Goal: Task Accomplishment & Management: Complete application form

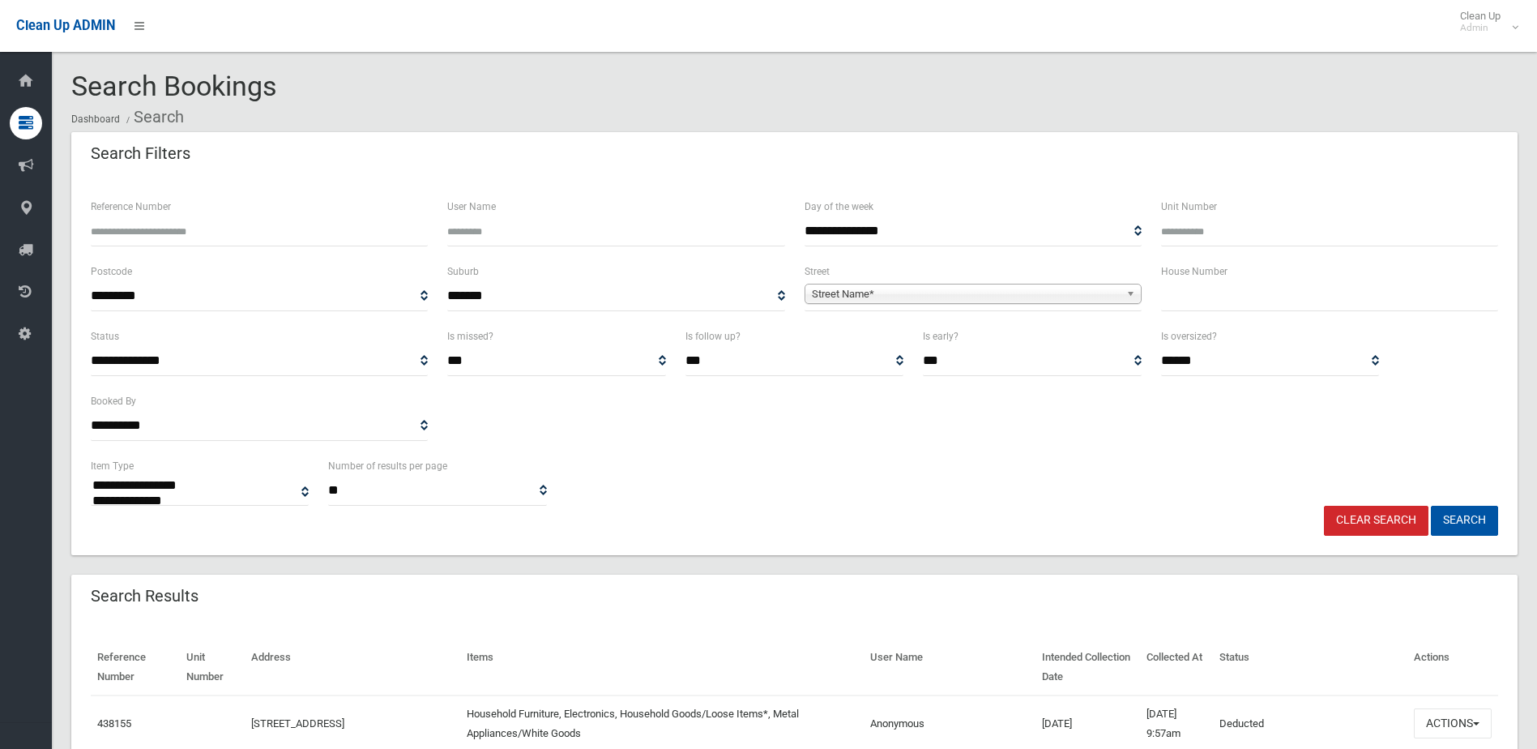
select select
click at [1183, 301] on input "text" at bounding box center [1329, 296] width 337 height 30
type input "**"
click at [827, 288] on span "Street Name*" at bounding box center [966, 293] width 308 height 19
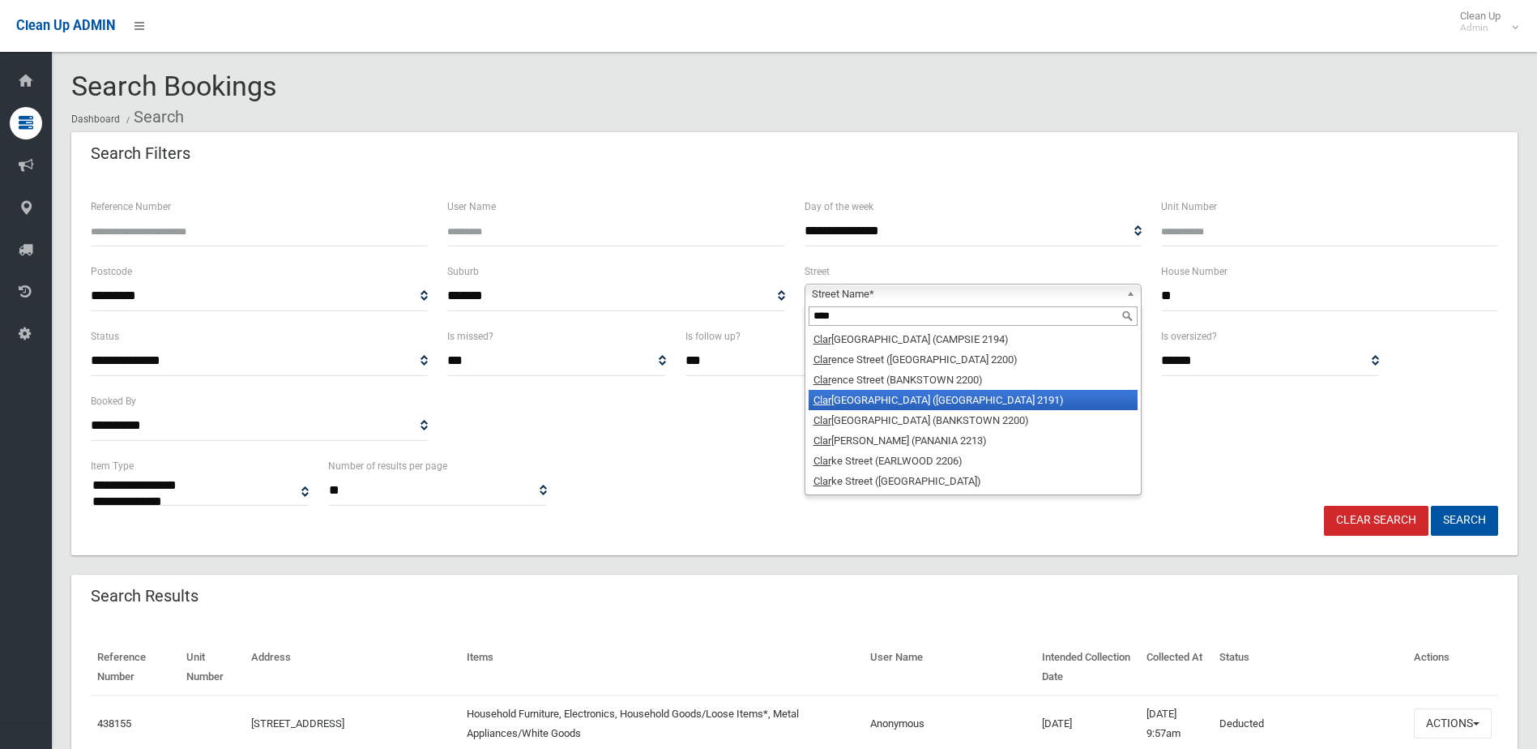
type input "****"
click at [882, 397] on li "Clar ence Street ([GEOGRAPHIC_DATA])" at bounding box center [973, 400] width 329 height 20
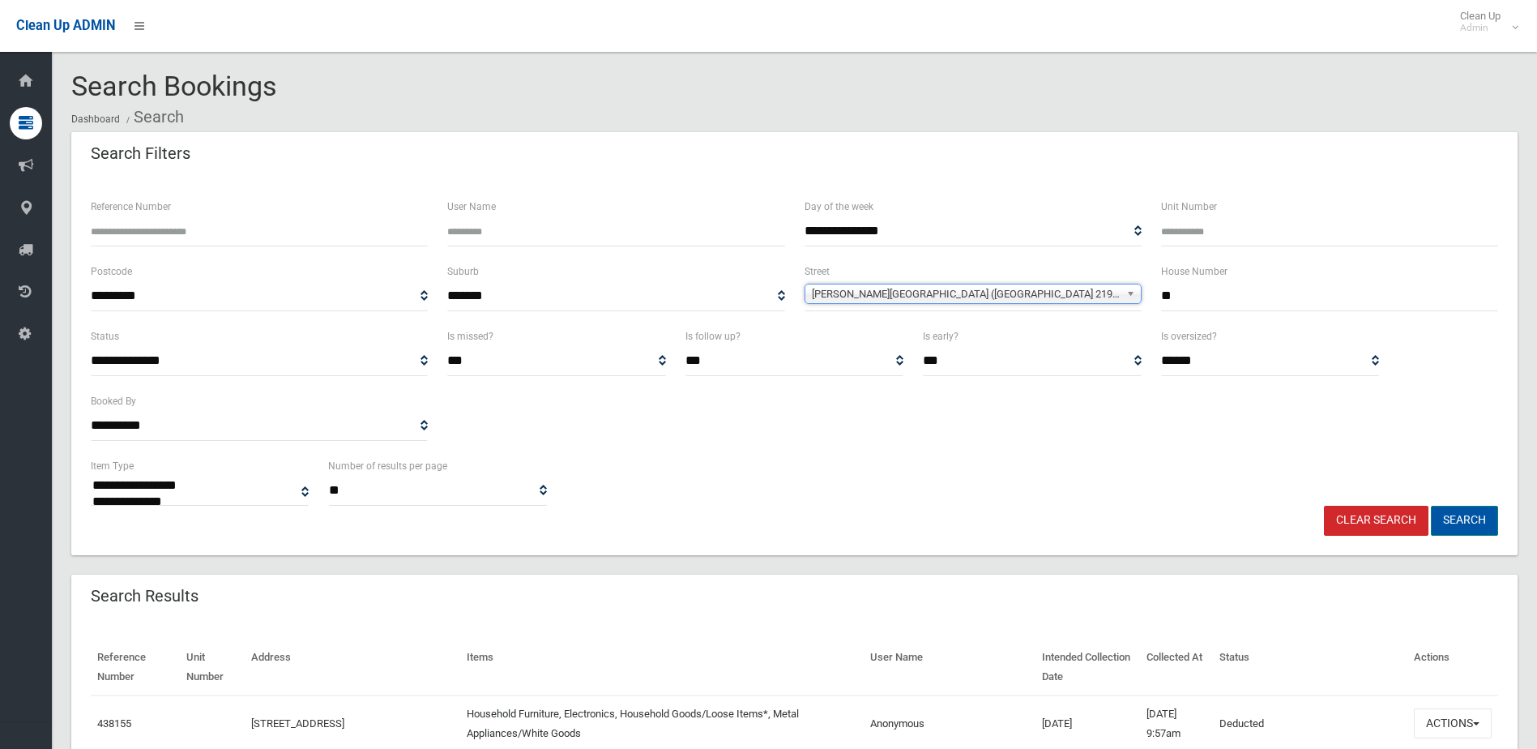
click at [1467, 515] on button "Search" at bounding box center [1464, 521] width 67 height 30
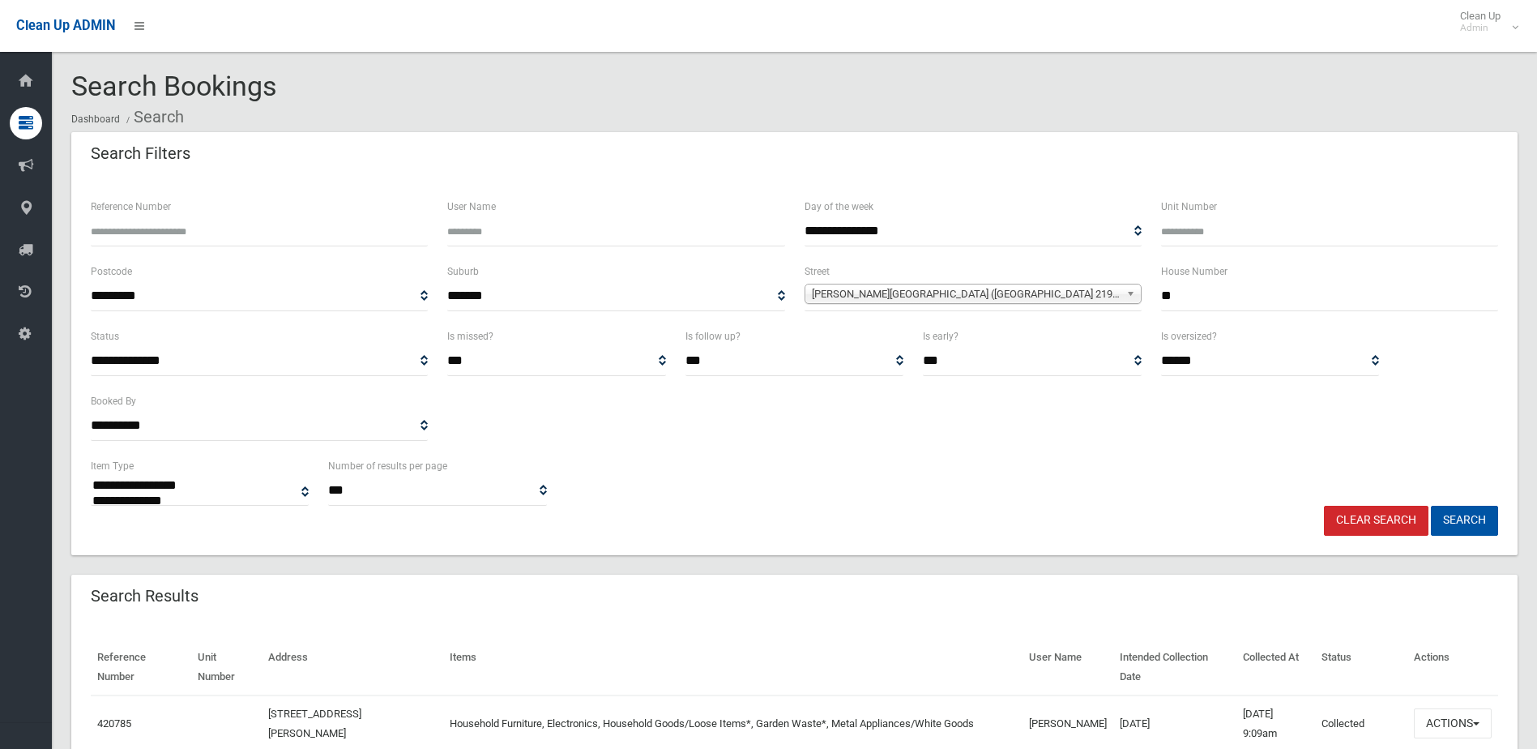
select select
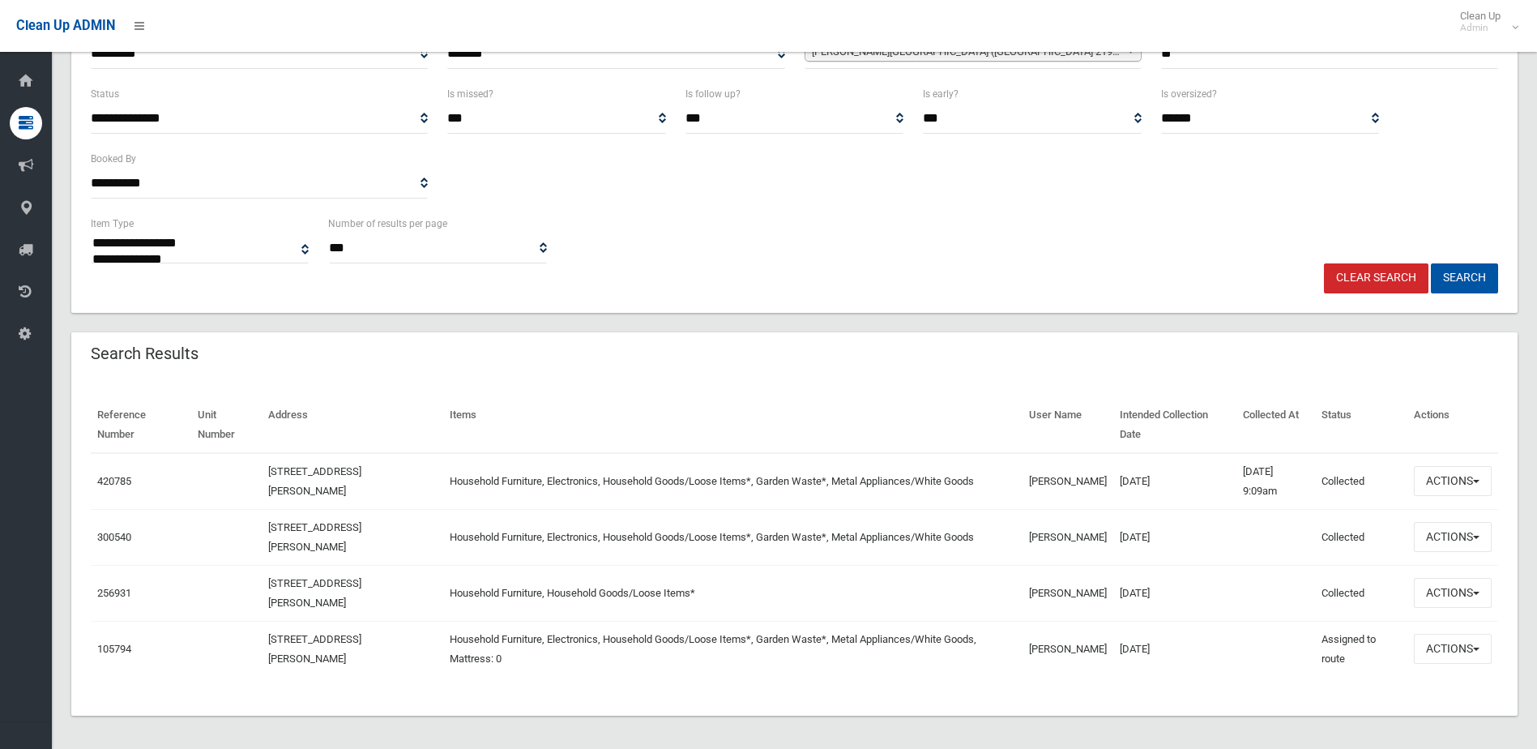
scroll to position [243, 0]
click at [1435, 480] on button "Actions" at bounding box center [1453, 480] width 78 height 30
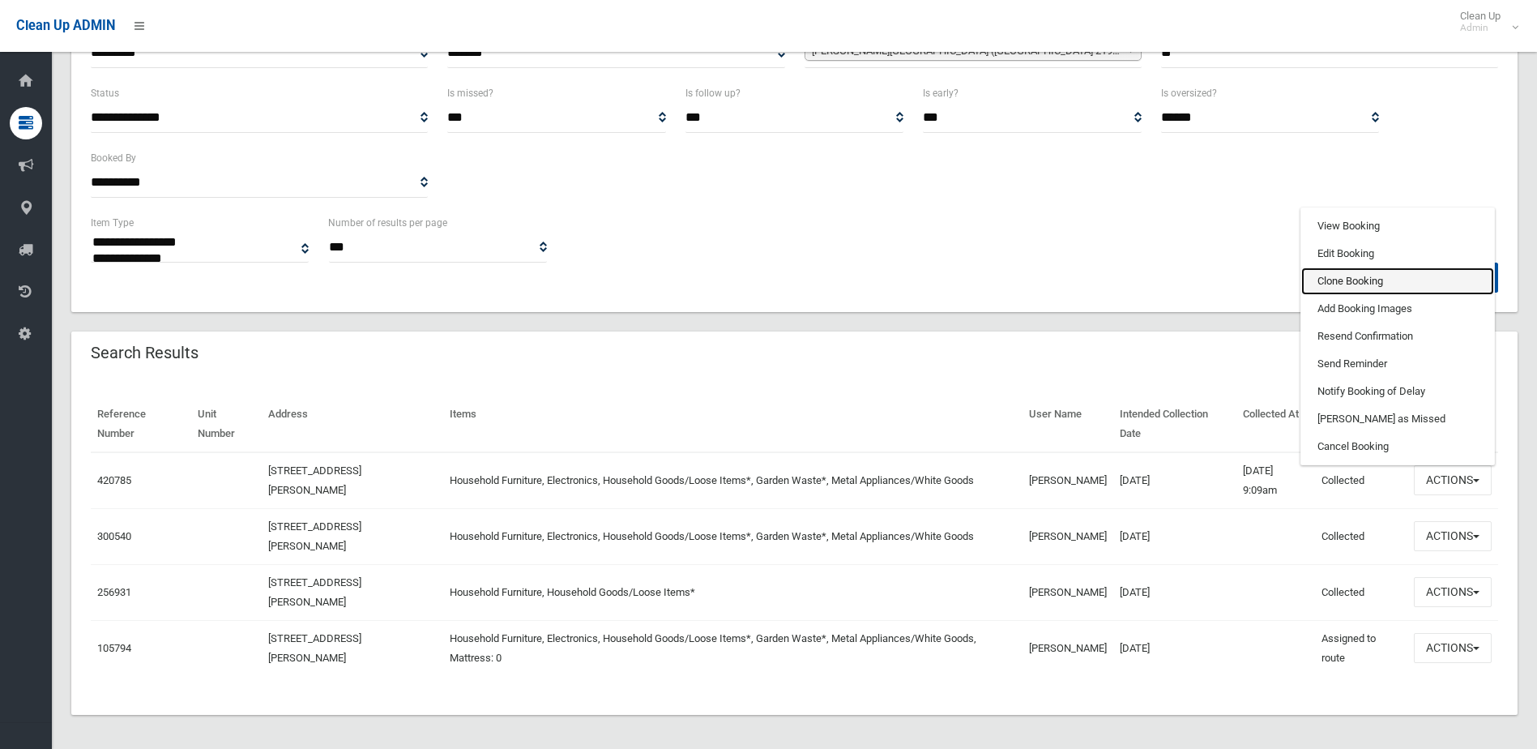
click at [1348, 275] on link "Clone Booking" at bounding box center [1397, 281] width 193 height 28
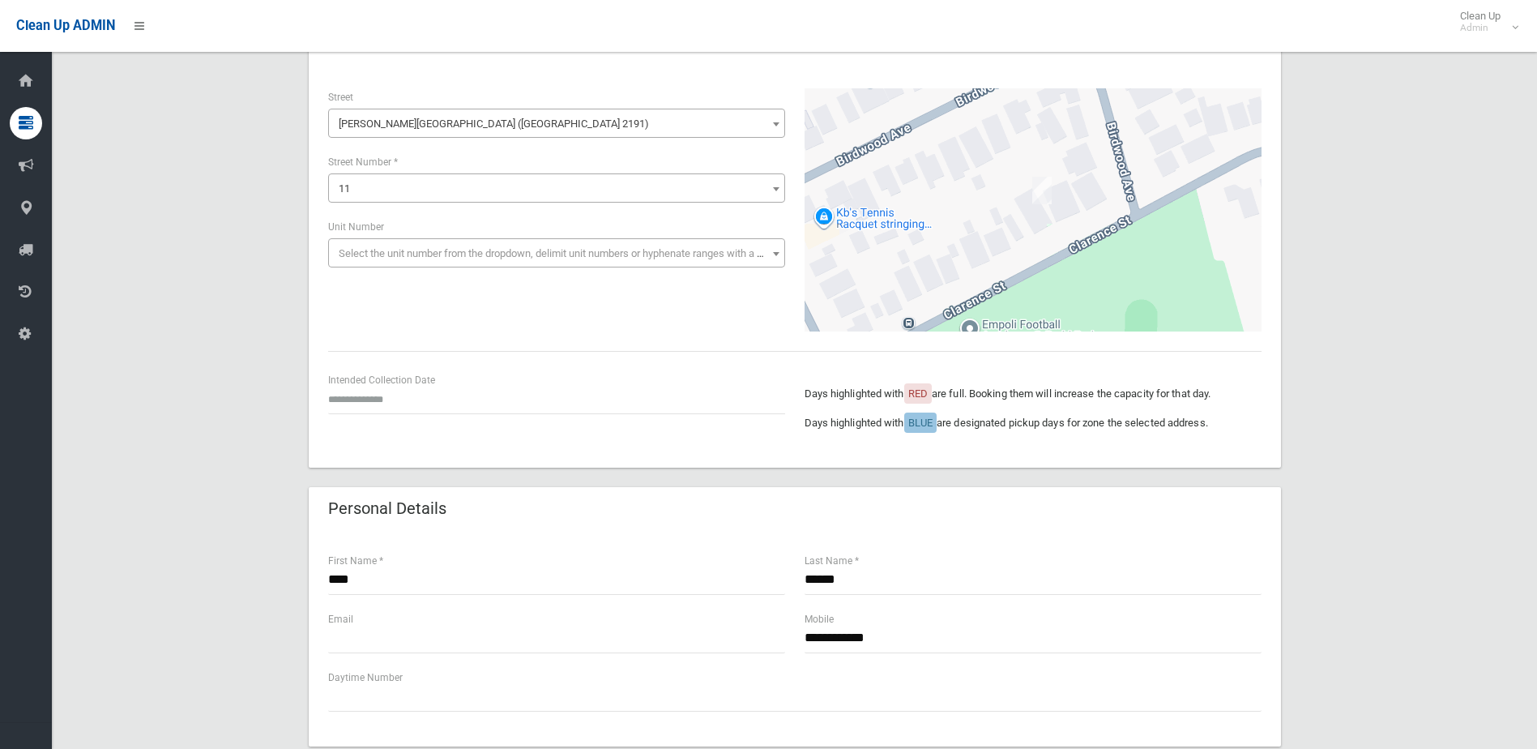
scroll to position [162, 0]
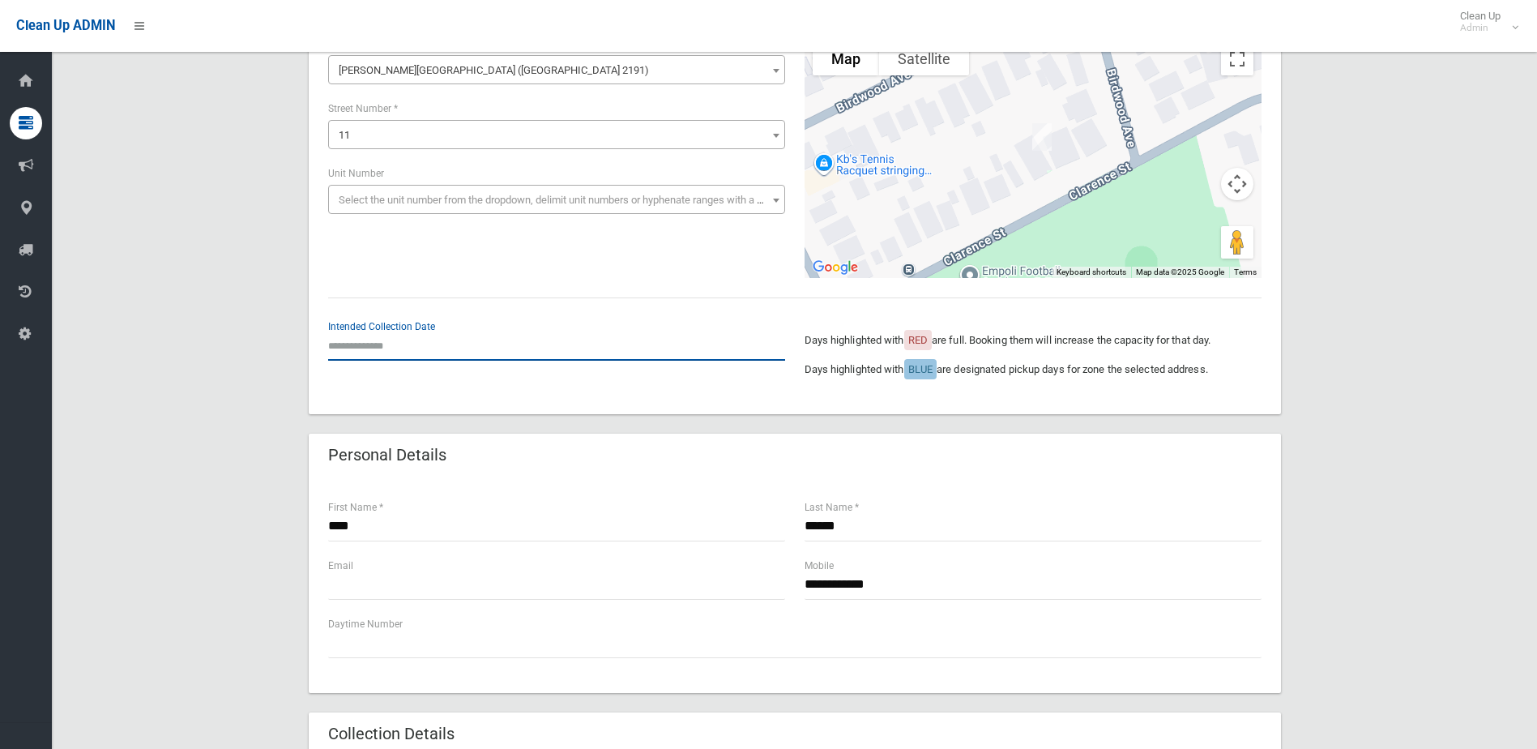
click at [359, 345] on input "text" at bounding box center [556, 346] width 457 height 30
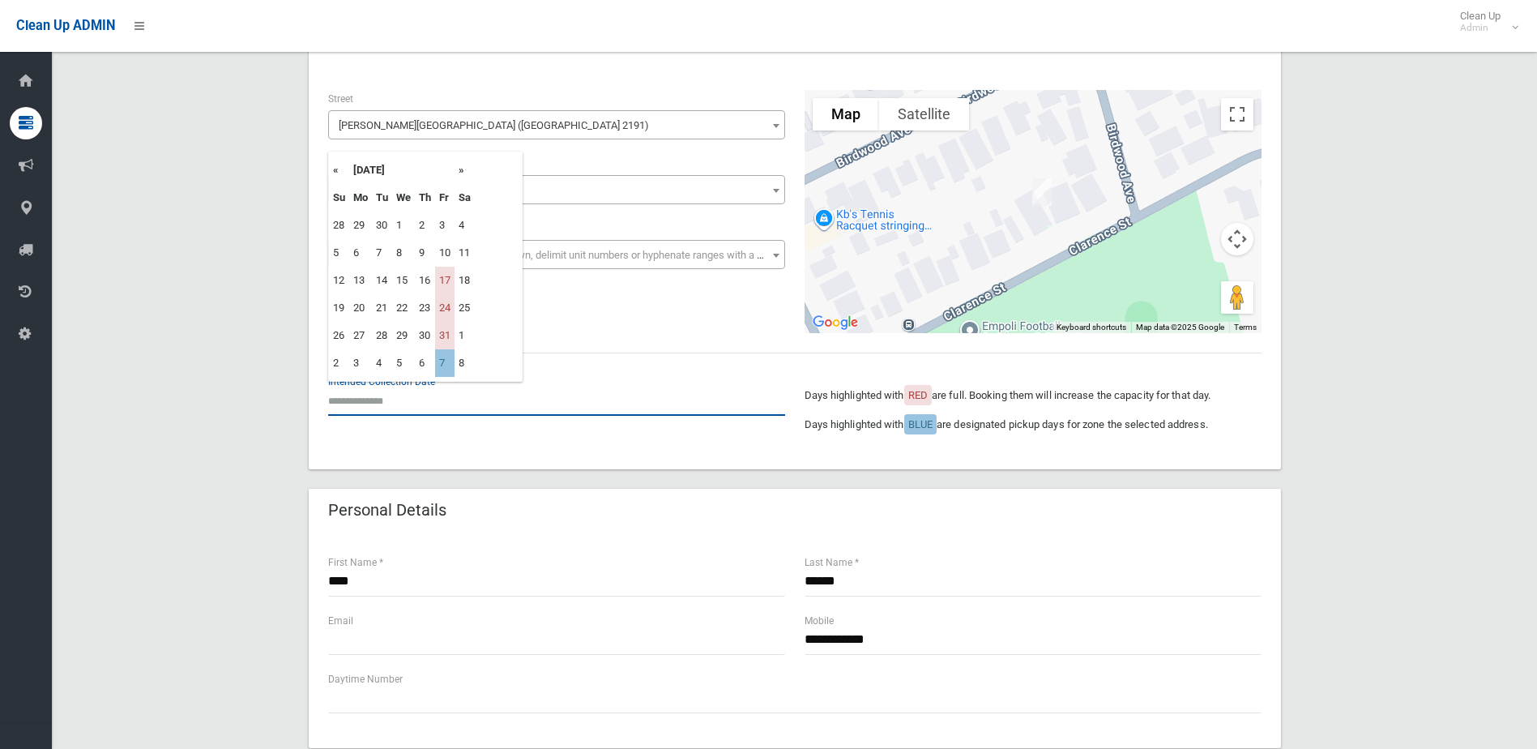
scroll to position [81, 0]
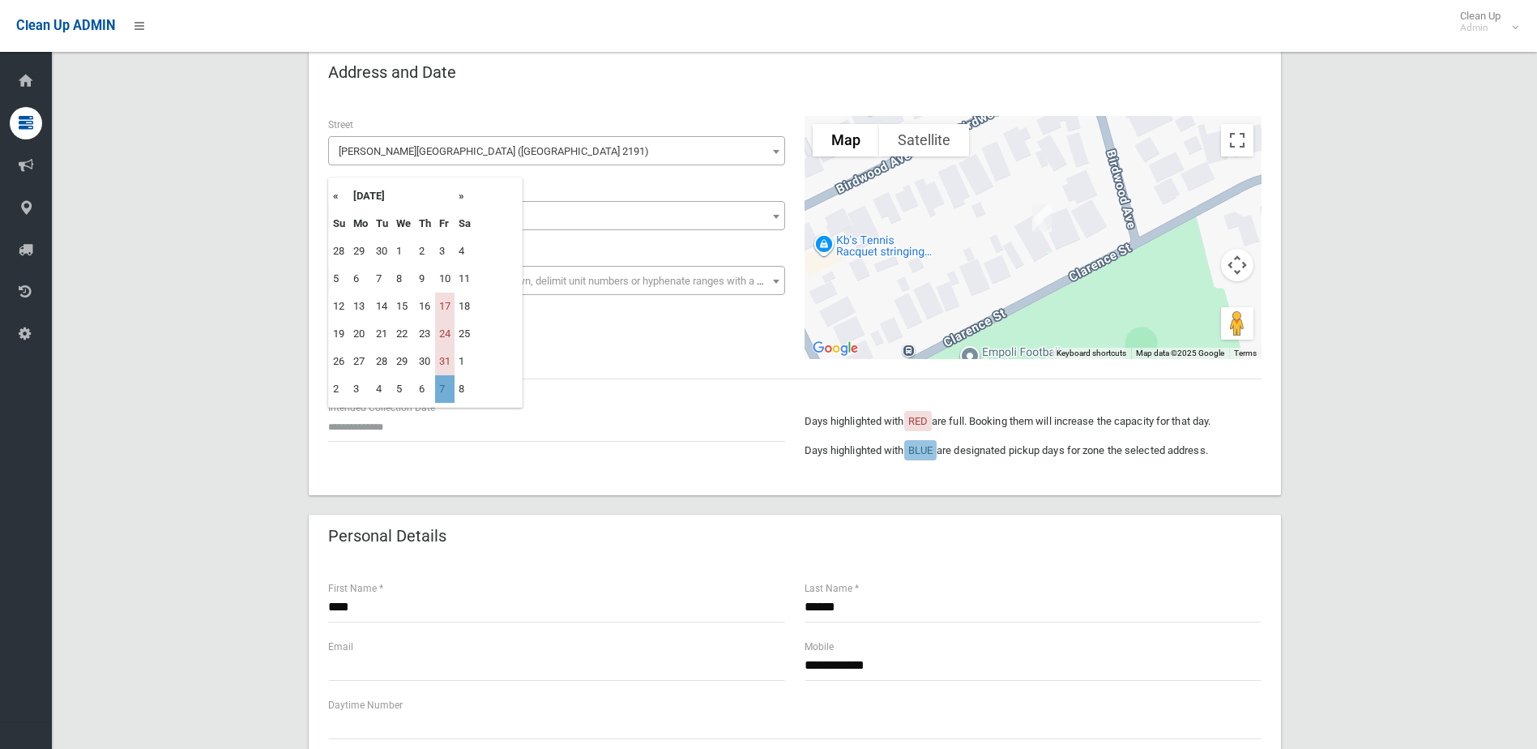
click at [437, 387] on td "7" at bounding box center [444, 389] width 19 height 28
type input "**********"
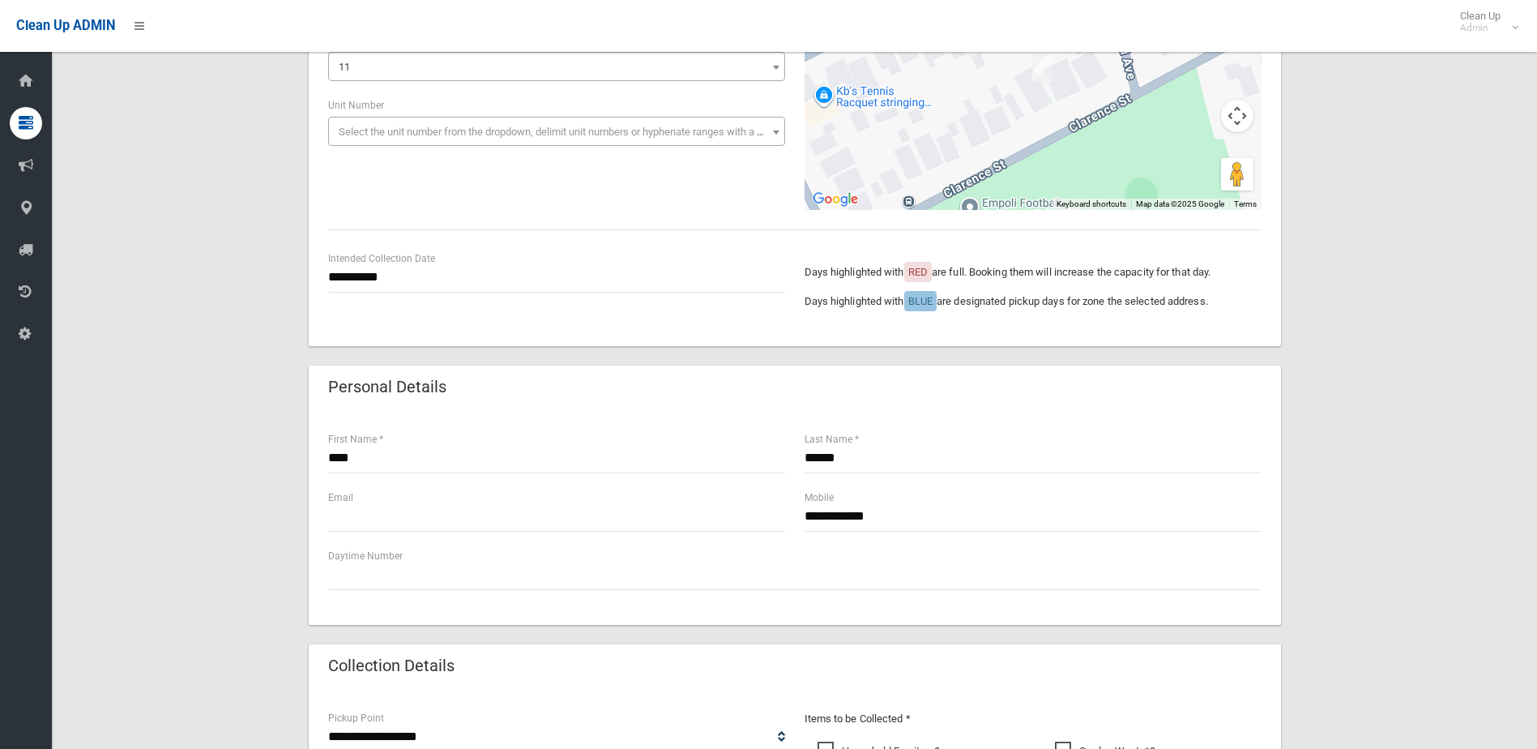
scroll to position [243, 0]
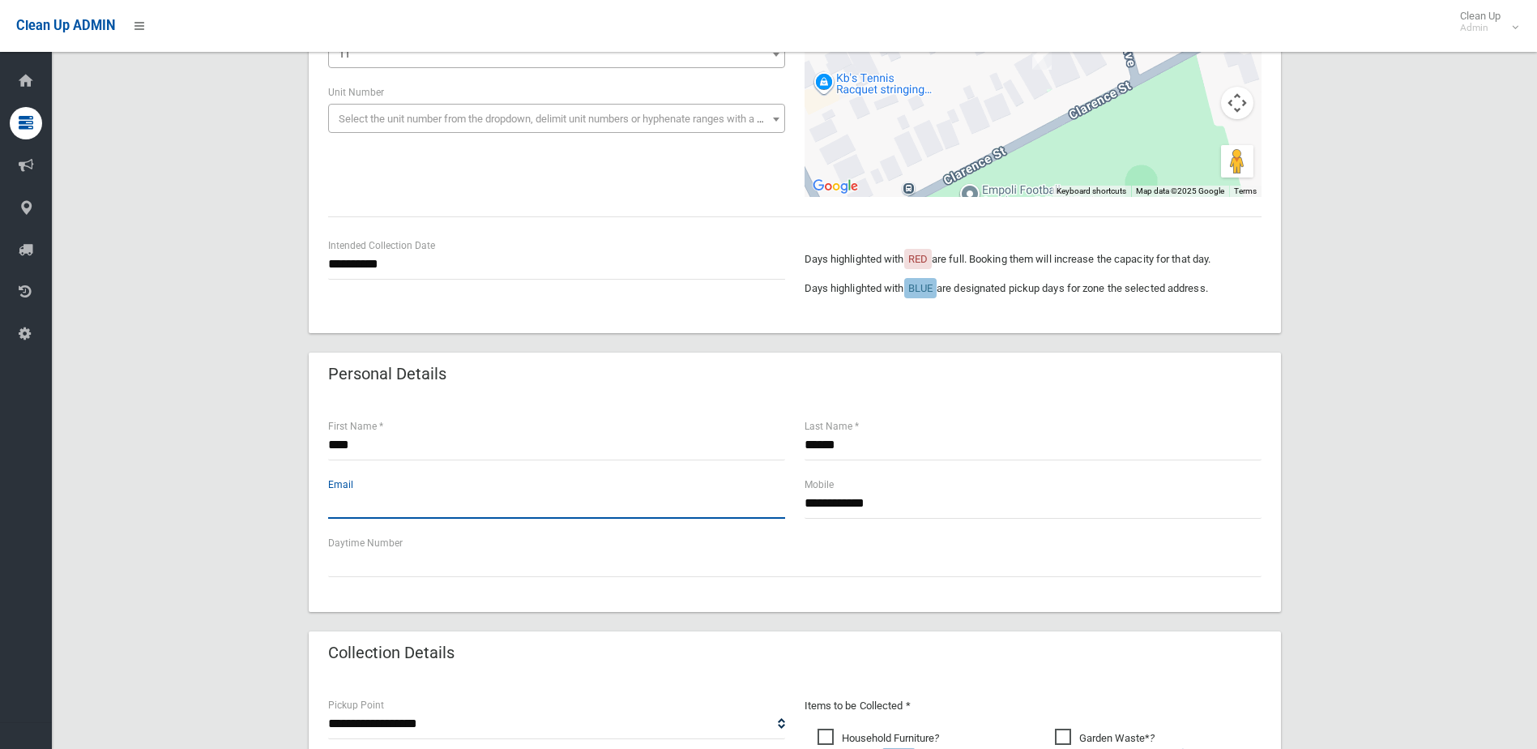
click at [354, 508] on input "text" at bounding box center [556, 504] width 457 height 30
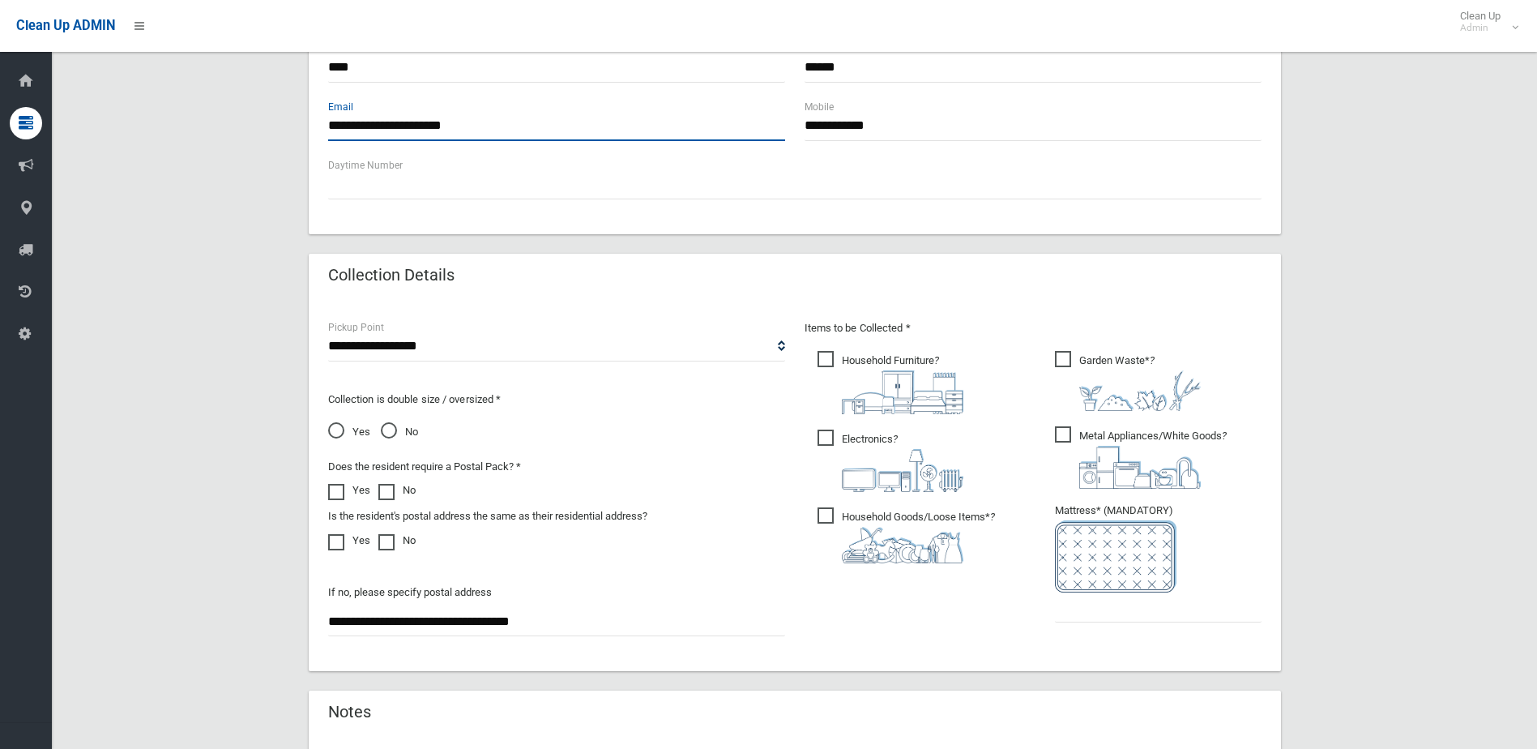
scroll to position [648, 0]
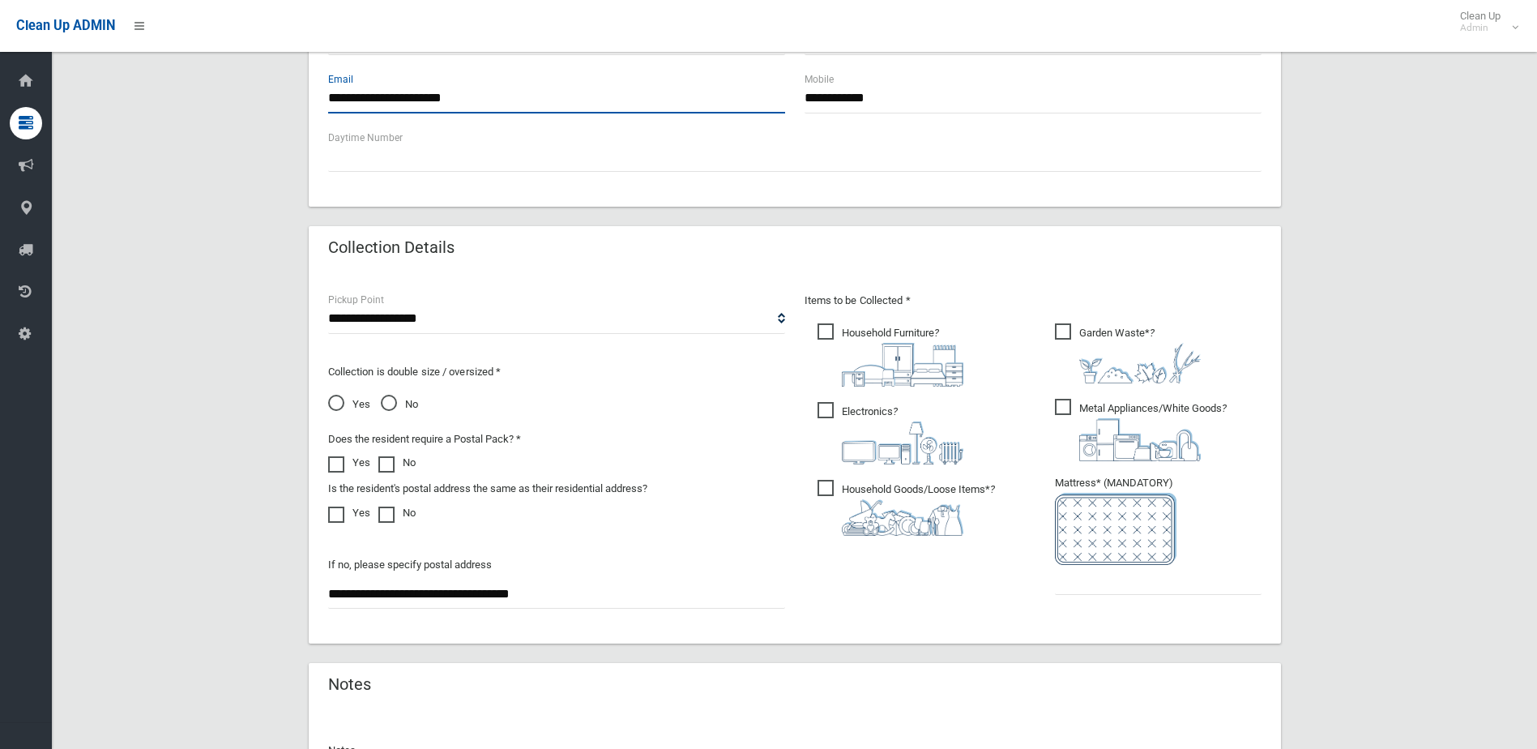
type input "**********"
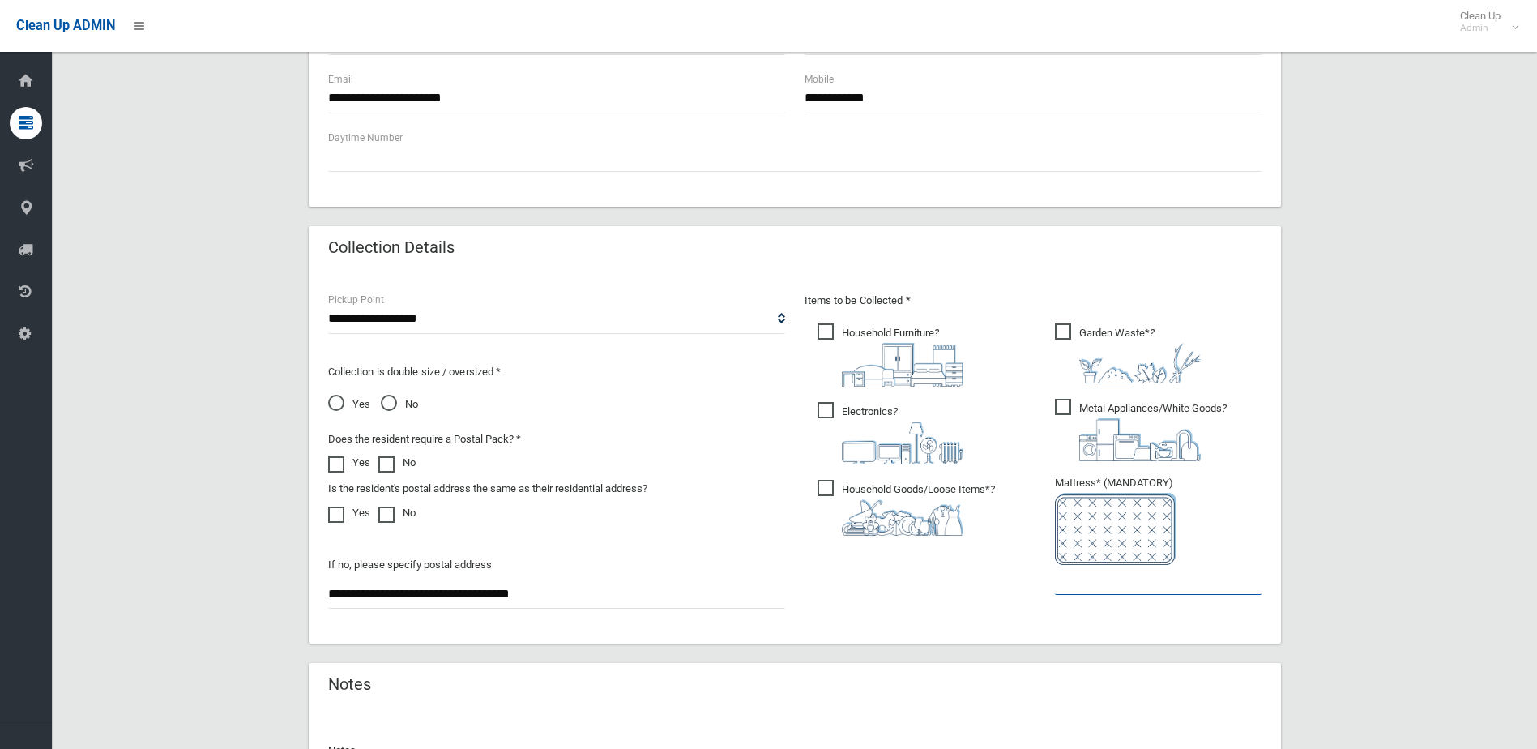
click at [1082, 587] on input "text" at bounding box center [1158, 580] width 207 height 30
type input "*"
drag, startPoint x: 336, startPoint y: 403, endPoint x: 343, endPoint y: 409, distance: 8.6
click at [336, 403] on span "Yes" at bounding box center [349, 404] width 42 height 19
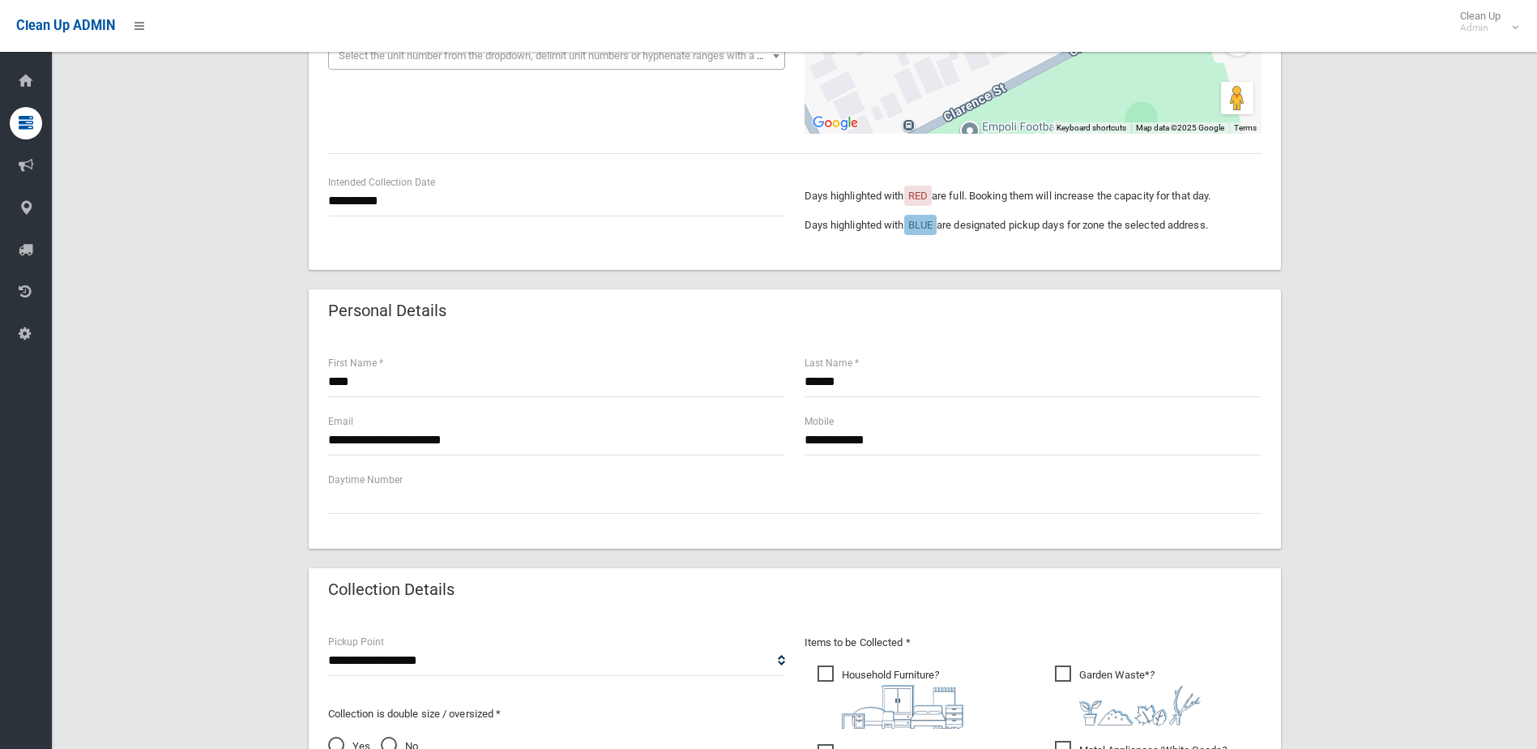
scroll to position [243, 0]
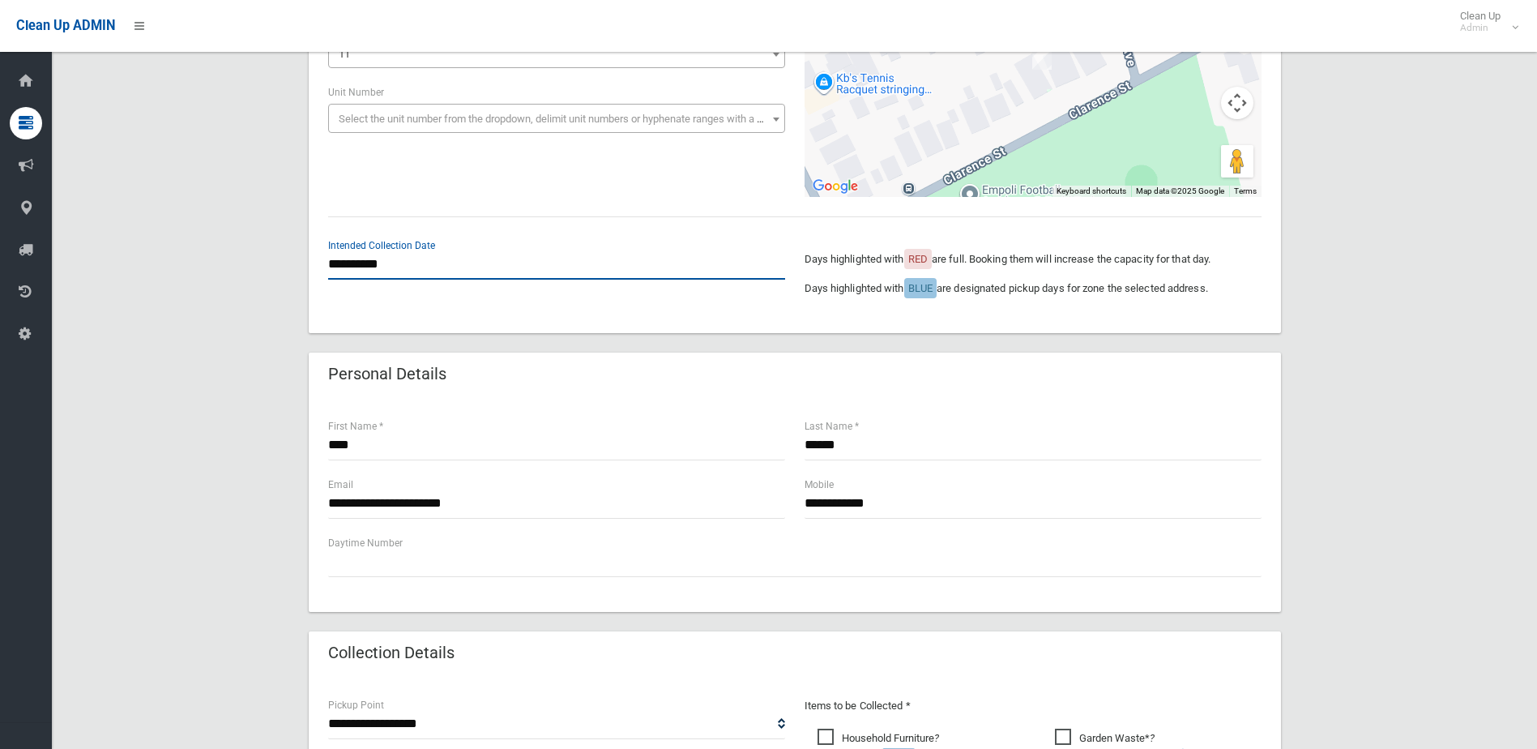
click at [379, 265] on input "**********" at bounding box center [556, 265] width 457 height 30
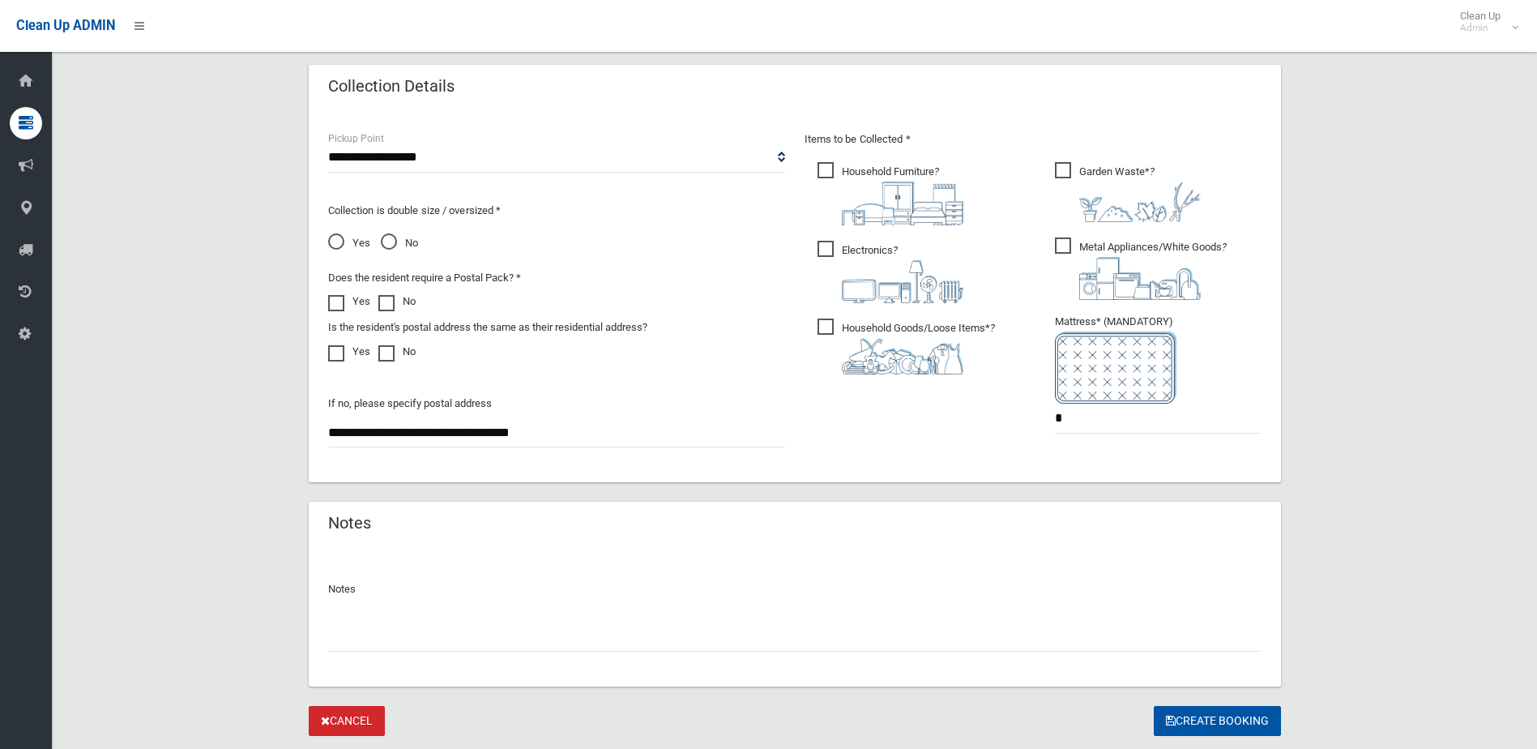
scroll to position [810, 0]
click at [1198, 715] on button "Create Booking" at bounding box center [1217, 720] width 127 height 30
